Goal: Transaction & Acquisition: Purchase product/service

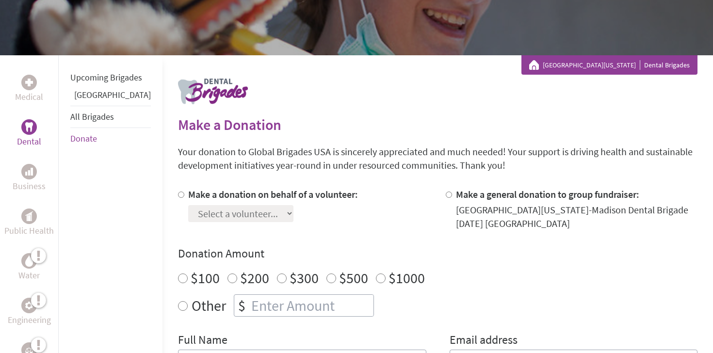
click at [191, 193] on label "Make a donation on behalf of a volunteer:" at bounding box center [273, 194] width 170 height 12
click at [184, 193] on input "Make a donation on behalf of a volunteer:" at bounding box center [181, 195] width 6 height 6
radio input "true"
click at [198, 211] on select "Select a volunteer... [PERSON_NAME] [PERSON_NAME] [PERSON_NAME] [PERSON_NAME] […" at bounding box center [240, 213] width 105 height 17
select select "804AB9D6-9A27-11F0-9E6E-42010A400005"
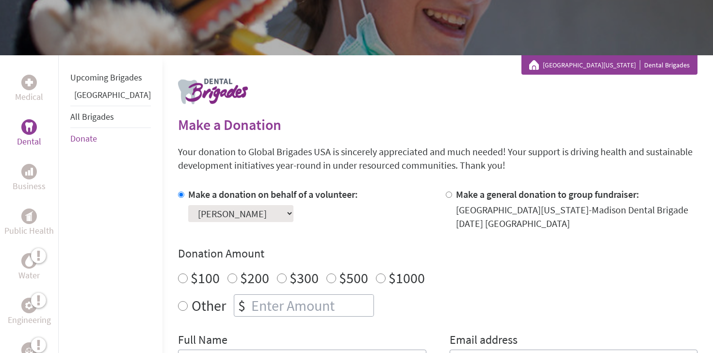
click at [188, 205] on select "Select a volunteer... [PERSON_NAME] [PERSON_NAME] [PERSON_NAME] [PERSON_NAME] […" at bounding box center [240, 213] width 105 height 17
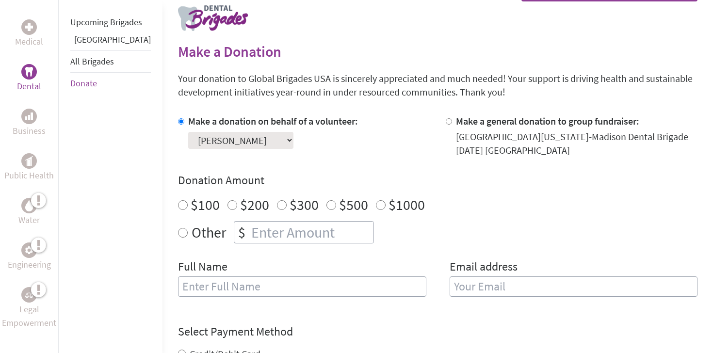
scroll to position [201, 0]
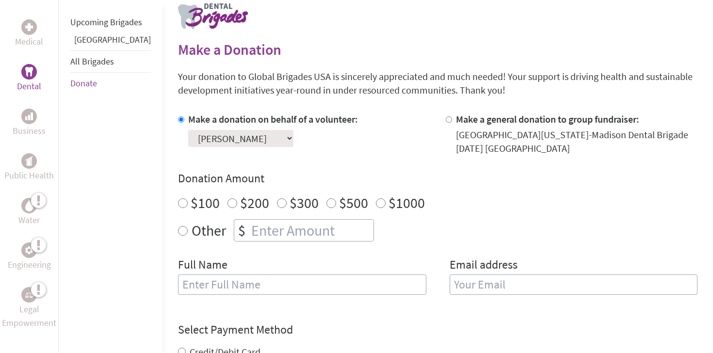
click at [191, 206] on label "$100" at bounding box center [205, 203] width 29 height 18
click at [178, 206] on input "$100" at bounding box center [183, 203] width 10 height 10
radio input "true"
click at [249, 231] on input "number" at bounding box center [311, 230] width 124 height 21
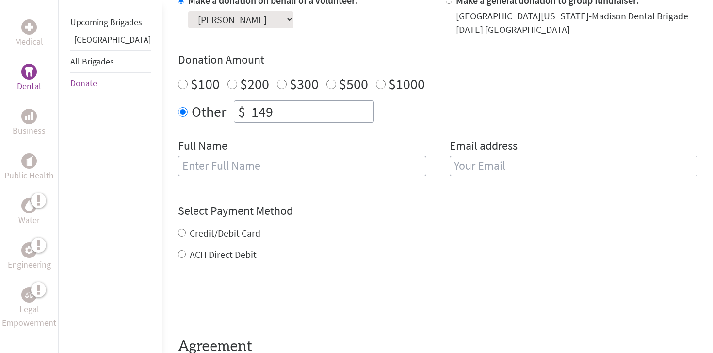
scroll to position [333, 0]
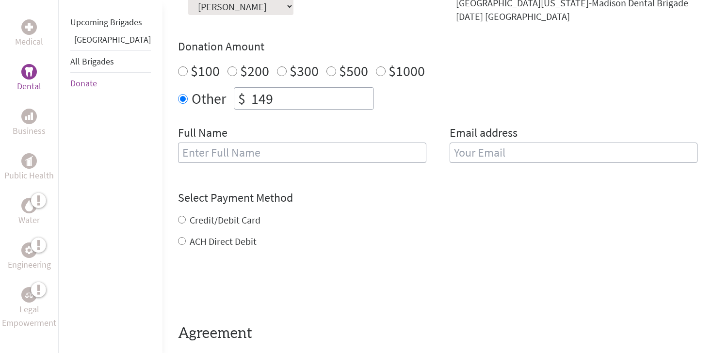
type input "149"
click at [251, 151] on input "text" at bounding box center [302, 153] width 248 height 20
type input "ㅊ"
type input "[PERSON_NAME]"
click at [484, 148] on input "email" at bounding box center [574, 153] width 248 height 20
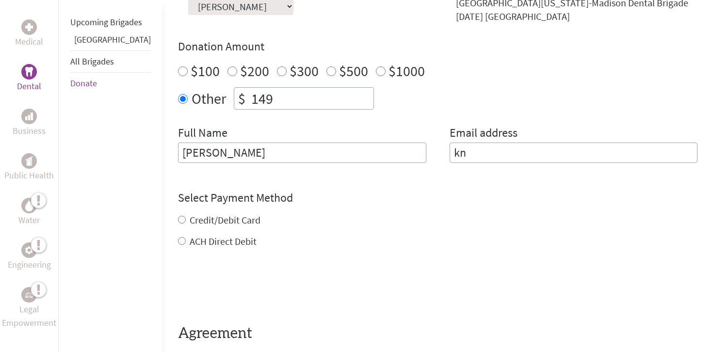
type input "k"
type input "[EMAIL_ADDRESS][DOMAIN_NAME]"
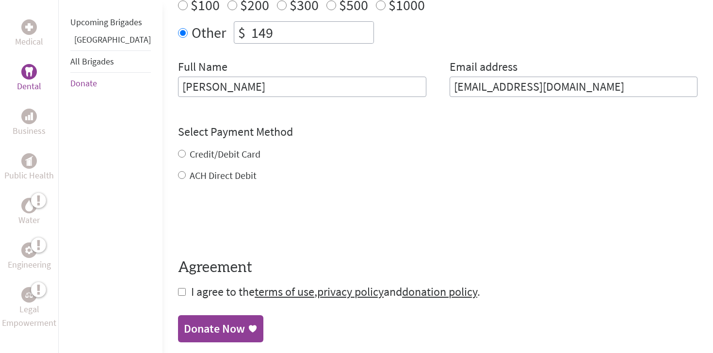
scroll to position [399, 0]
click at [215, 181] on form "Make a donation on behalf of a volunteer: Select a volunteer... [PERSON_NAME] […" at bounding box center [438, 106] width 520 height 385
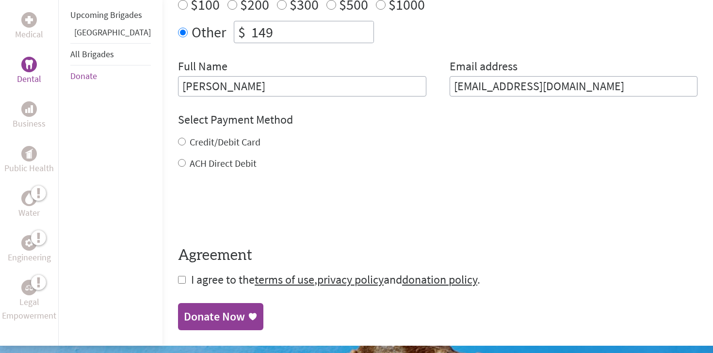
click at [204, 160] on label "ACH Direct Debit" at bounding box center [223, 163] width 67 height 12
click at [186, 160] on input "ACH Direct Debit" at bounding box center [182, 163] width 8 height 8
radio input "true"
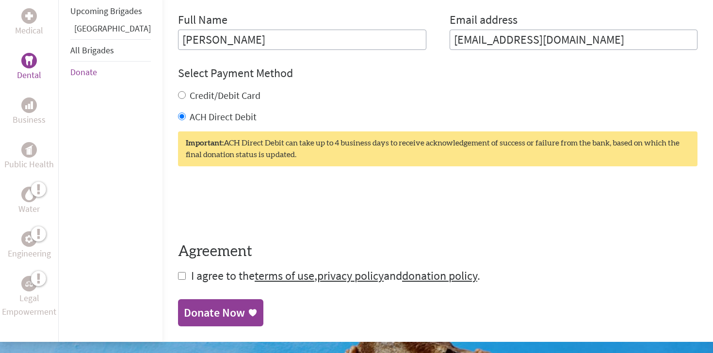
scroll to position [463, 0]
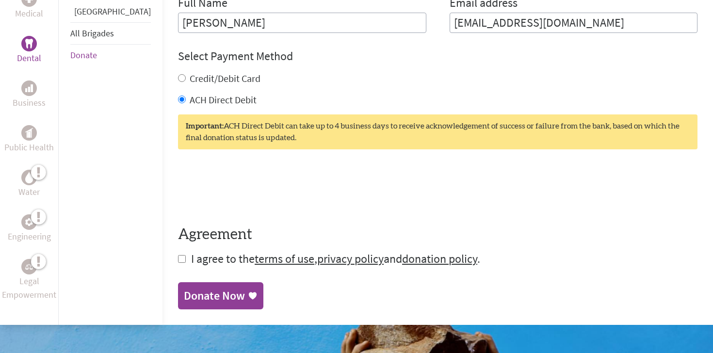
click at [178, 258] on input "checkbox" at bounding box center [182, 259] width 8 height 8
checkbox input "true"
click at [185, 297] on div "Donate Now" at bounding box center [214, 297] width 61 height 16
